Goal: Understand process/instructions: Learn how to perform a task or action

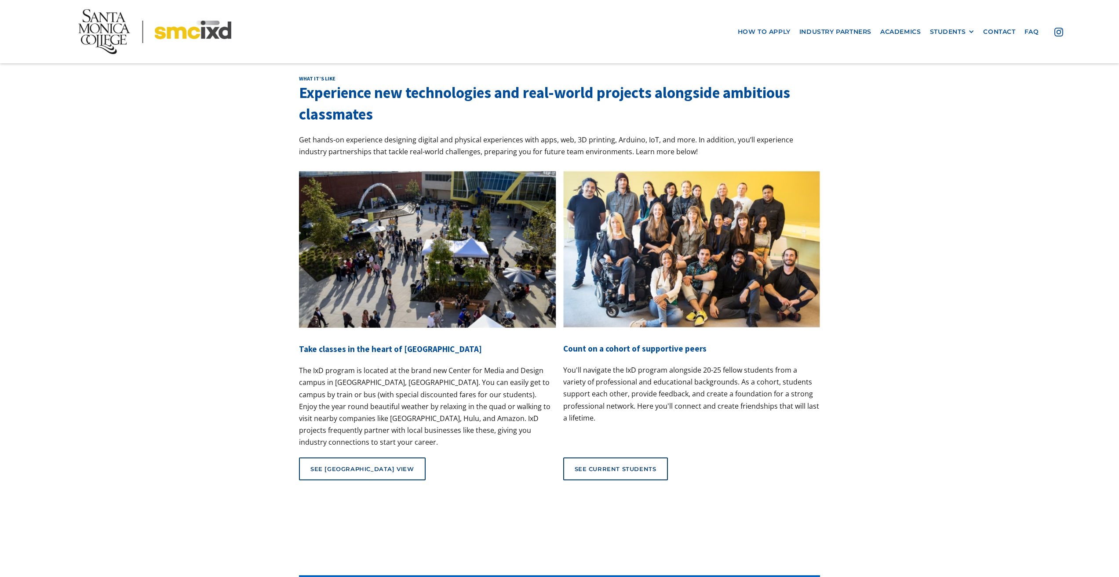
scroll to position [3516, 0]
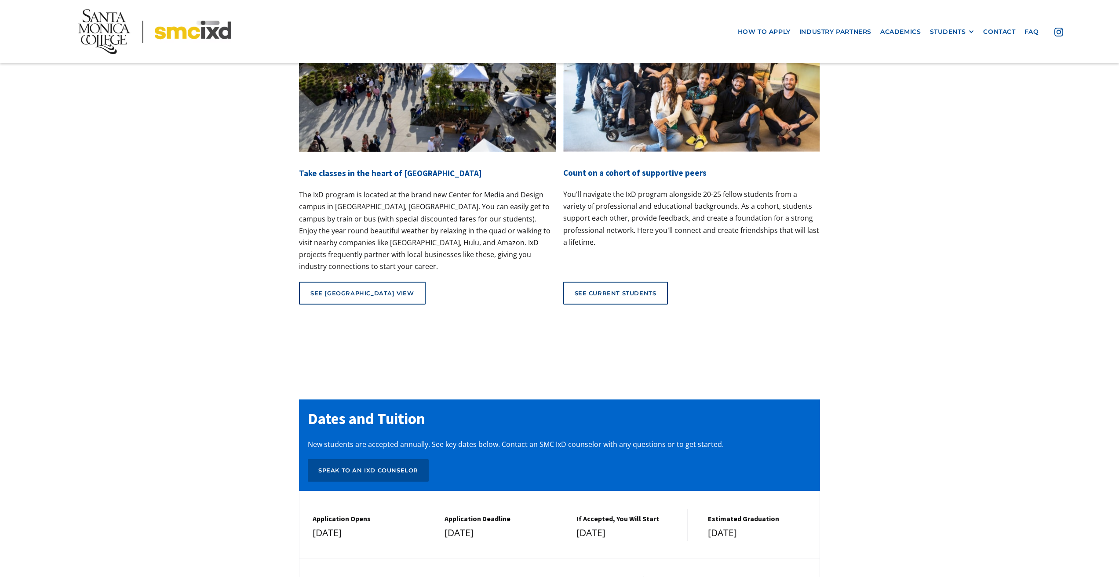
click at [621, 515] on h5 "If Accepted, You Will Start" at bounding box center [627, 519] width 102 height 8
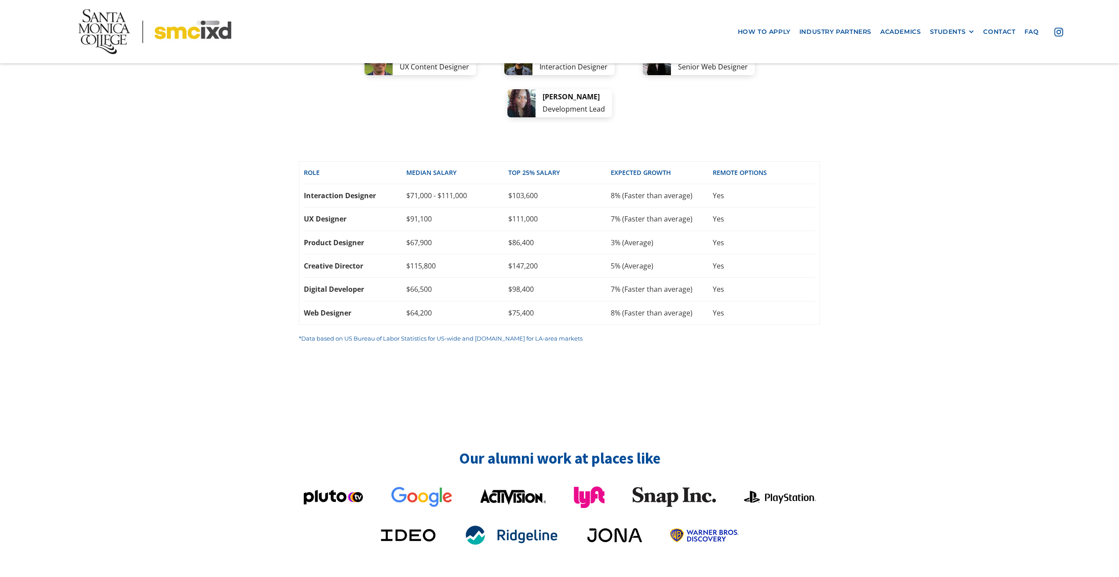
scroll to position [1846, 0]
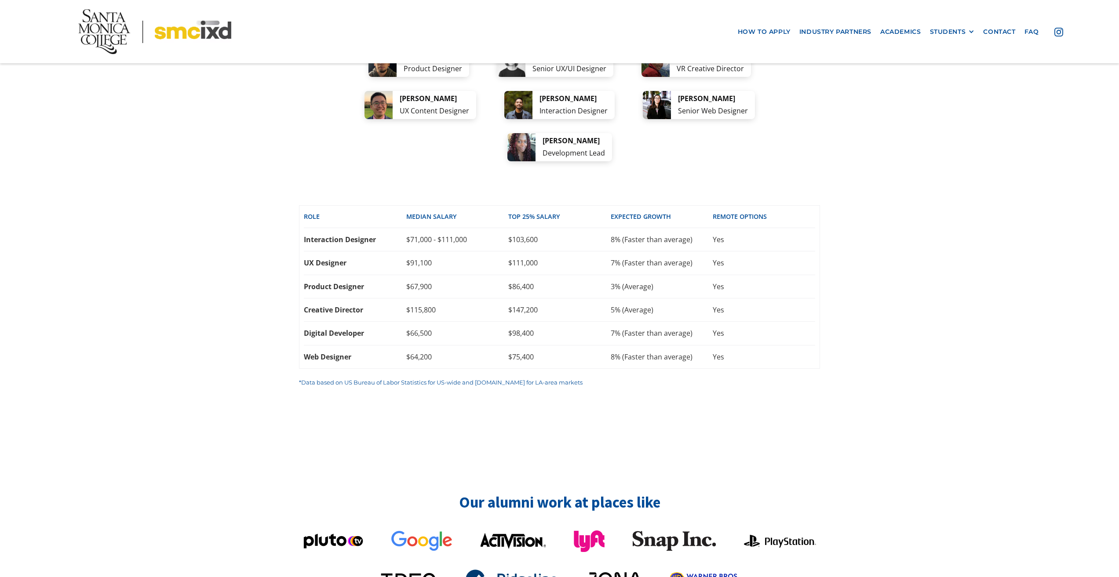
click at [764, 235] on div "Yes" at bounding box center [763, 240] width 102 height 10
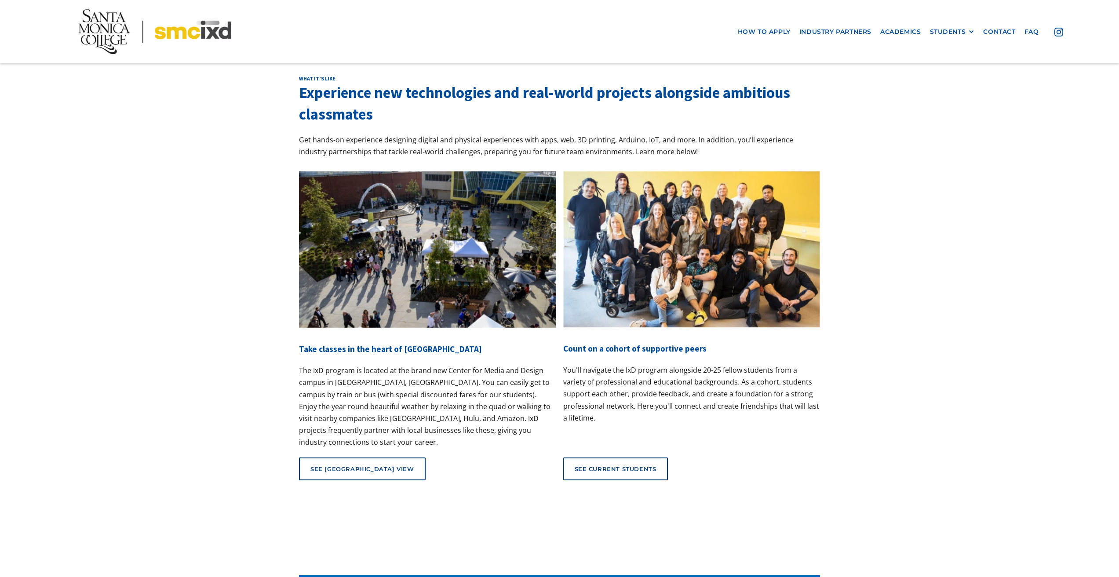
scroll to position [3472, 0]
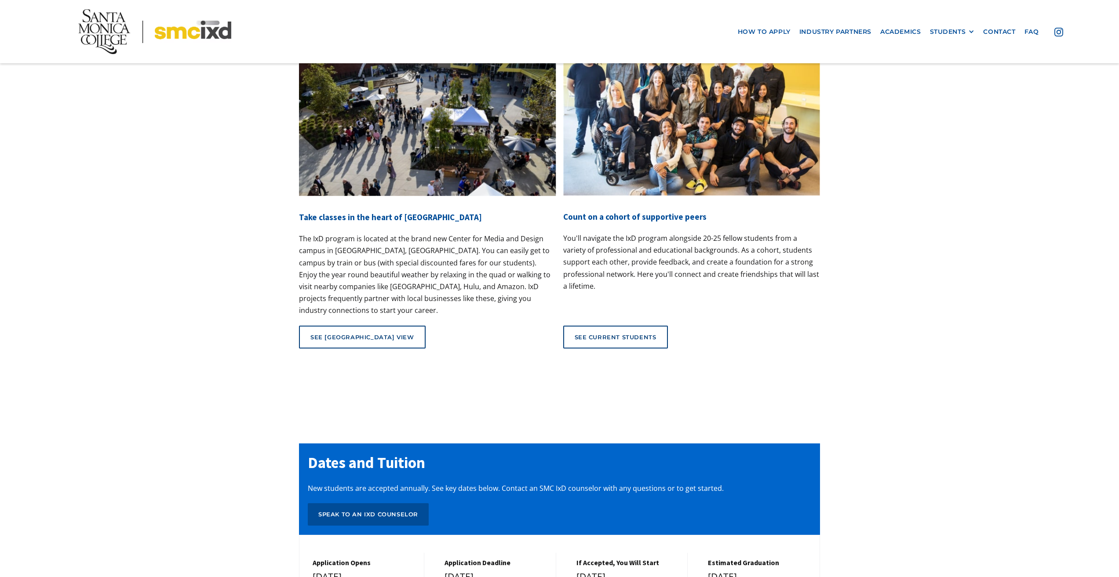
click at [632, 559] on h5 "If Accepted, You Will Start" at bounding box center [627, 563] width 102 height 8
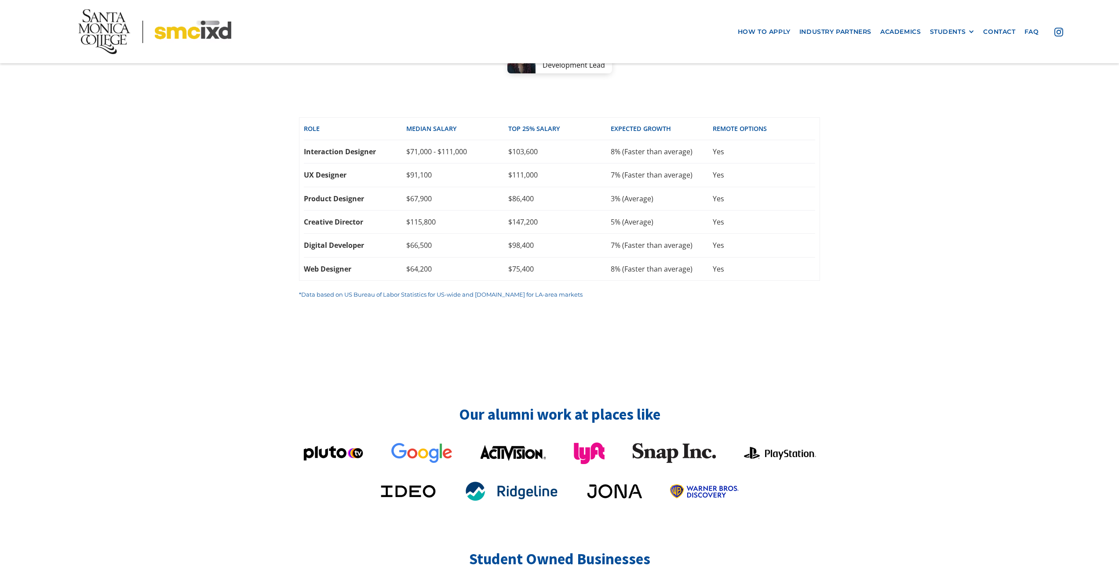
scroll to position [1846, 0]
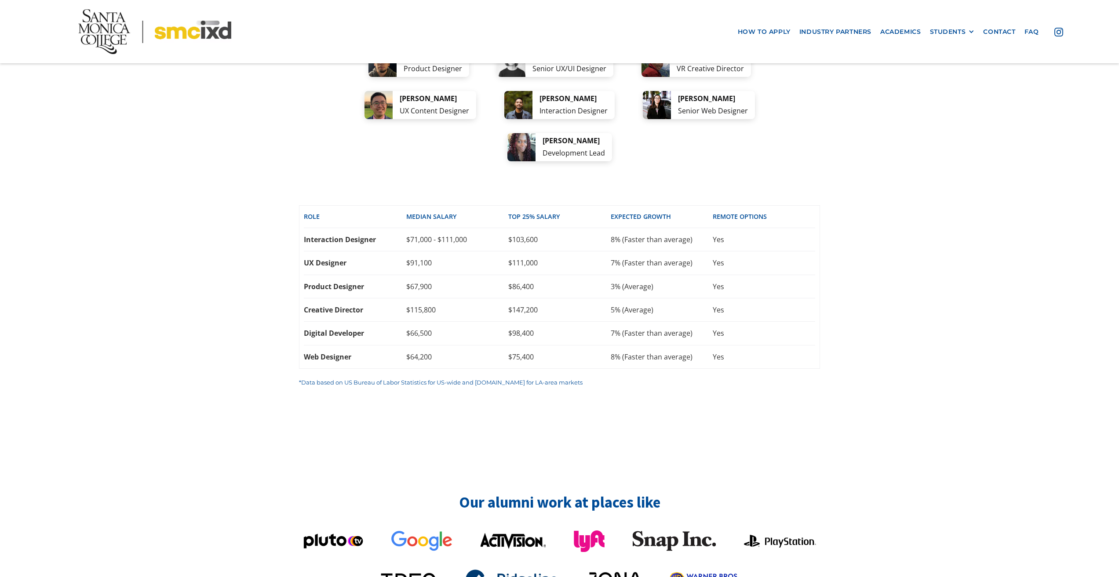
click at [759, 235] on div "Yes" at bounding box center [763, 240] width 102 height 10
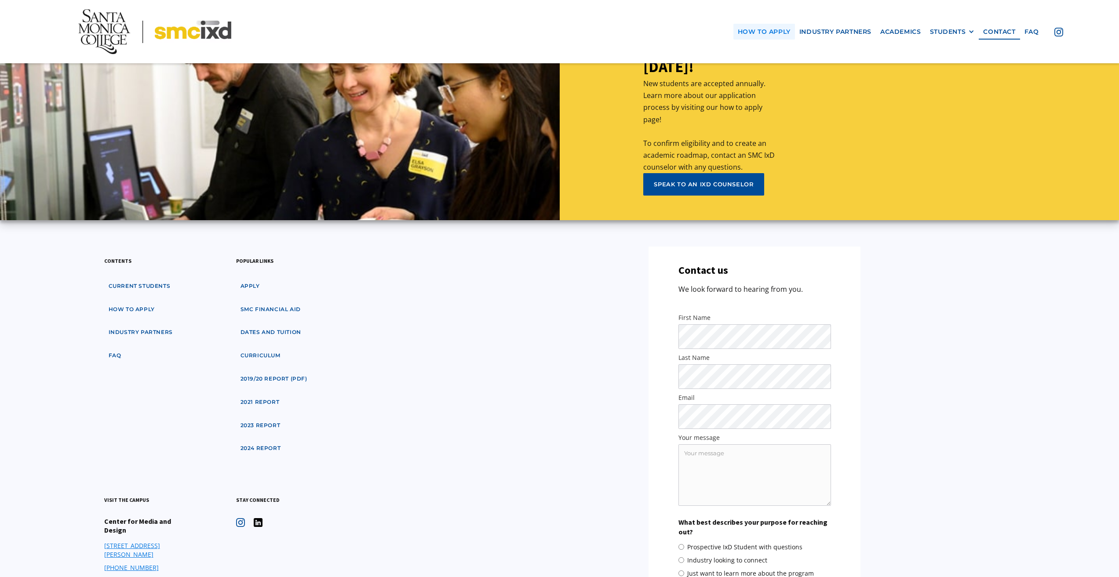
scroll to position [4328, 0]
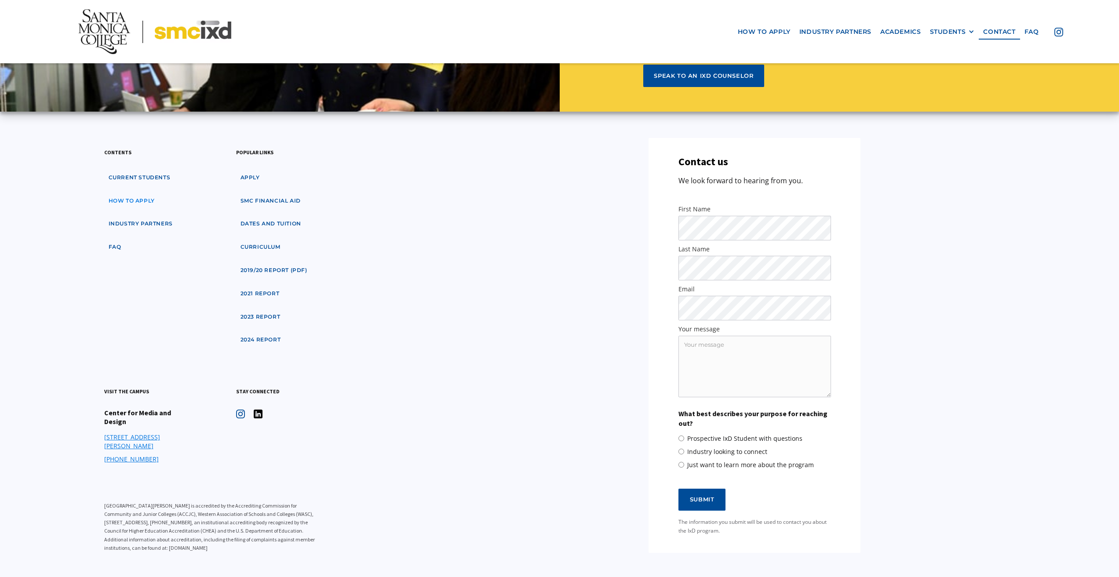
click at [143, 193] on link "how to apply" at bounding box center [131, 201] width 55 height 16
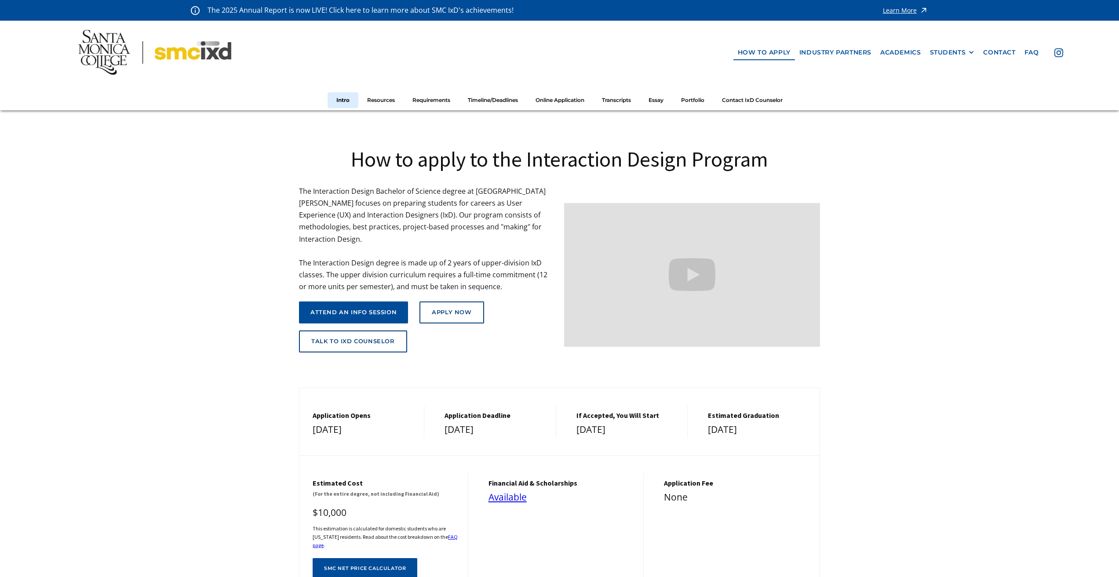
click at [617, 411] on h5 "If Accepted, You Will Start" at bounding box center [627, 415] width 102 height 8
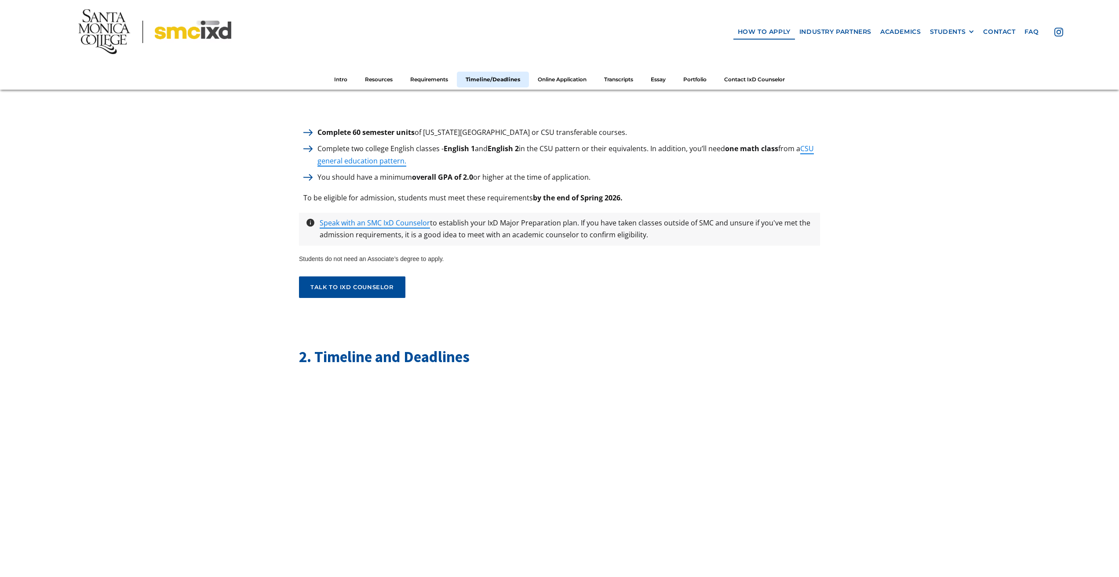
scroll to position [1494, 0]
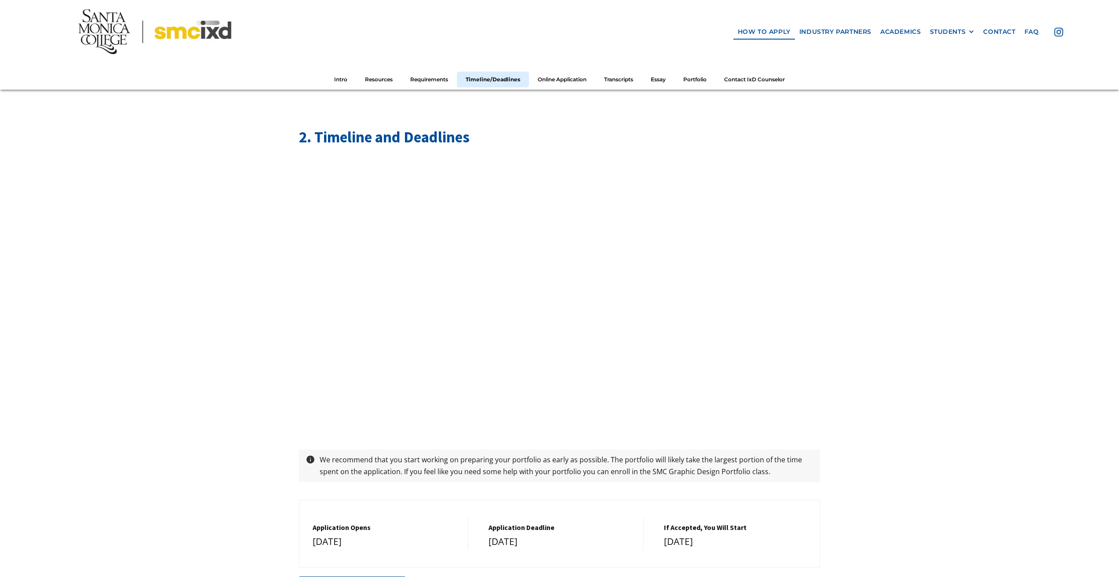
click at [726, 523] on h5 "If Accepted, You Will Start" at bounding box center [737, 527] width 147 height 8
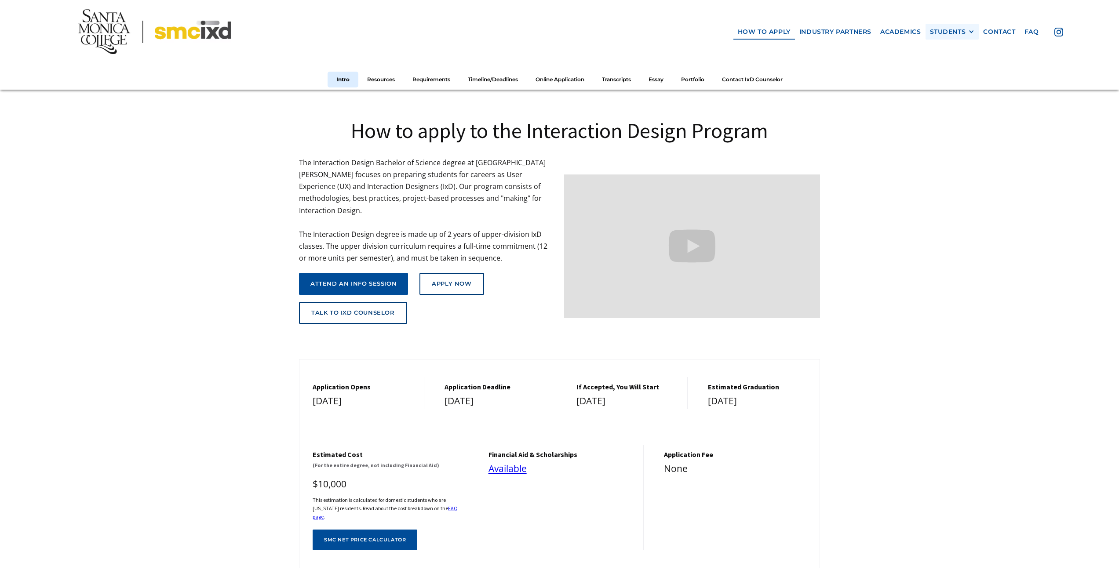
scroll to position [0, 0]
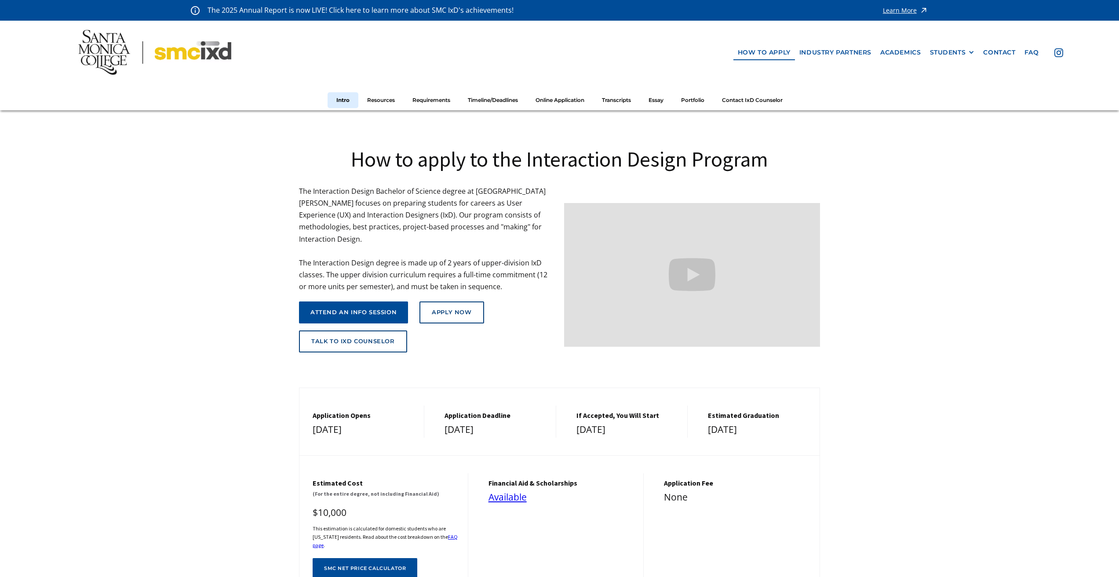
click at [899, 10] on div "Learn More" at bounding box center [900, 10] width 34 height 6
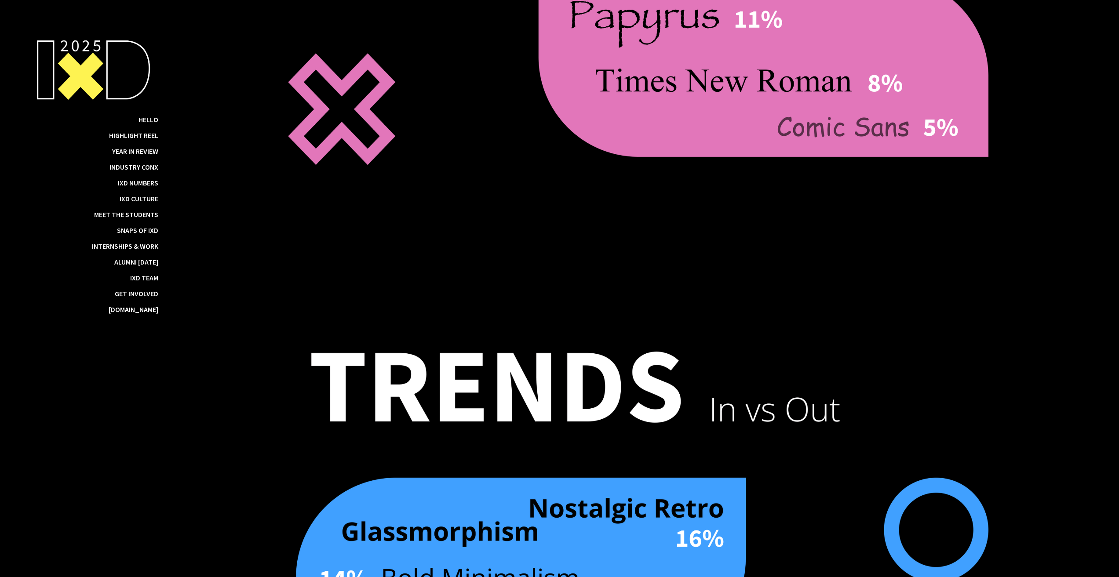
scroll to position [8448, 0]
